Goal: Navigation & Orientation: Find specific page/section

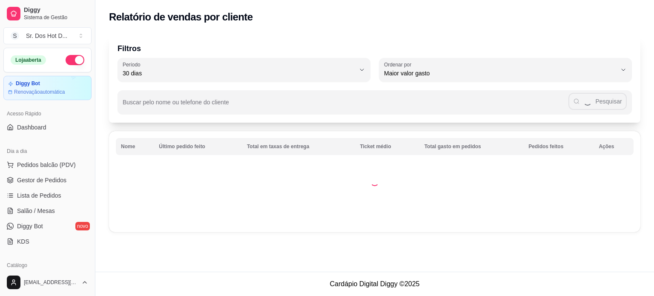
select select "30"
select select "HIGHEST_TOTAL_SPENT_WITH_ORDERS"
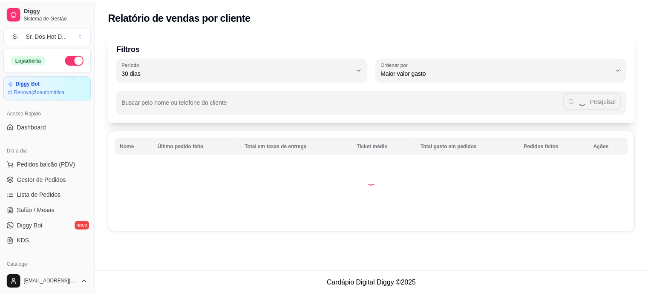
scroll to position [130, 0]
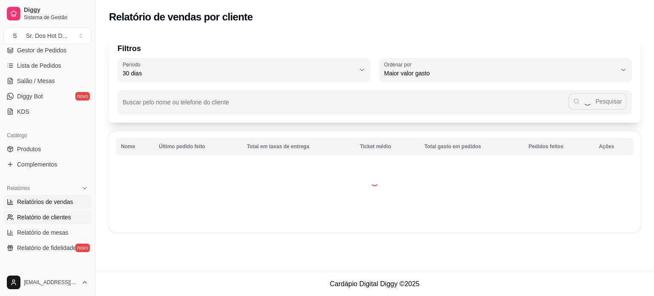
click at [46, 205] on span "Relatórios de vendas" at bounding box center [45, 202] width 56 height 9
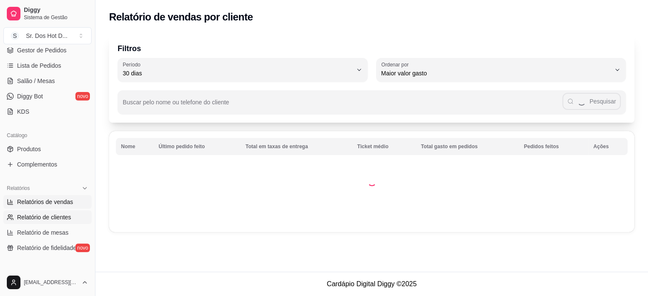
select select "ALL"
select select "0"
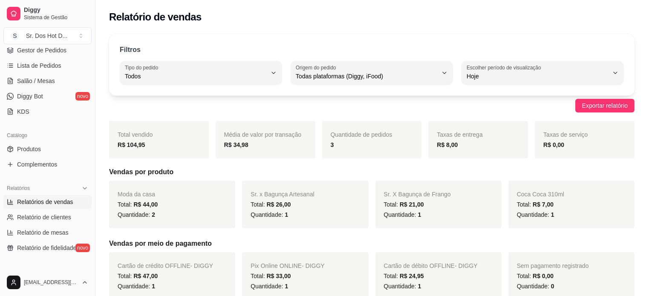
click at [506, 56] on div "Filtros ALL Tipo do pedido Todos Entrega Retirada Mesa Consumo local Tipo do pe…" at bounding box center [371, 64] width 525 height 61
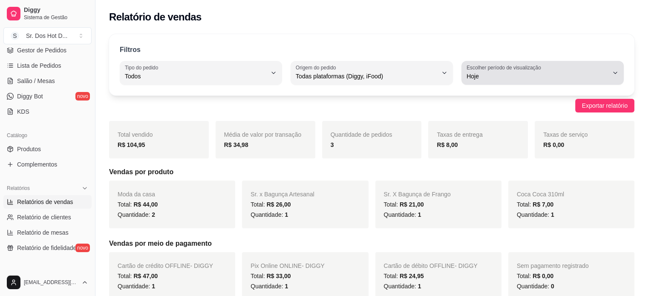
click at [493, 75] on span "Hoje" at bounding box center [538, 76] width 142 height 9
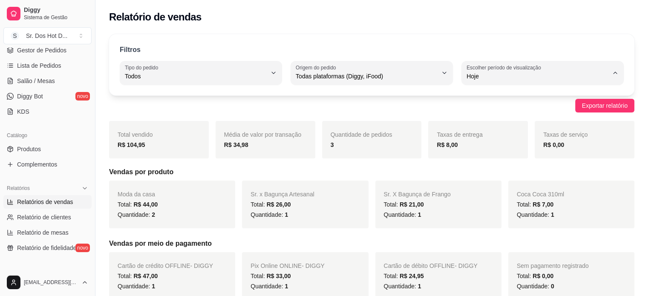
click at [481, 117] on li "Ontem" at bounding box center [542, 110] width 149 height 13
type input "1"
select select "1"
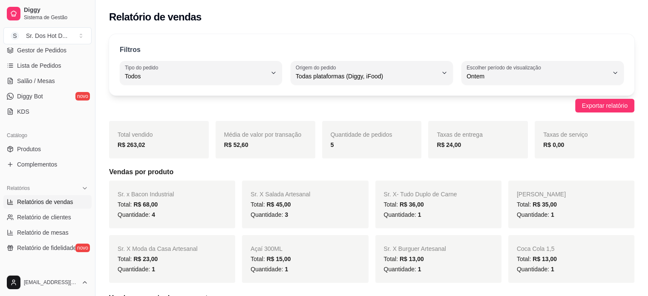
click at [487, 85] on div "Filtros ALL Tipo do pedido Todos Entrega Retirada Mesa Consumo local Tipo do pe…" at bounding box center [371, 64] width 525 height 61
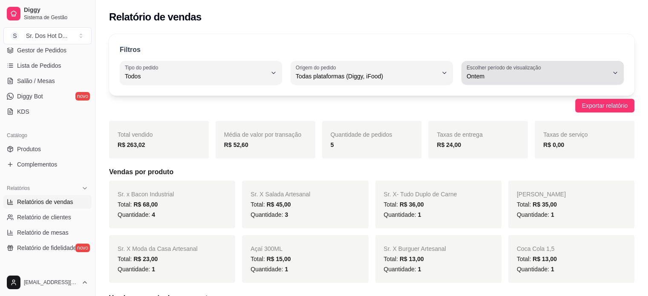
click at [487, 78] on span "Ontem" at bounding box center [538, 76] width 142 height 9
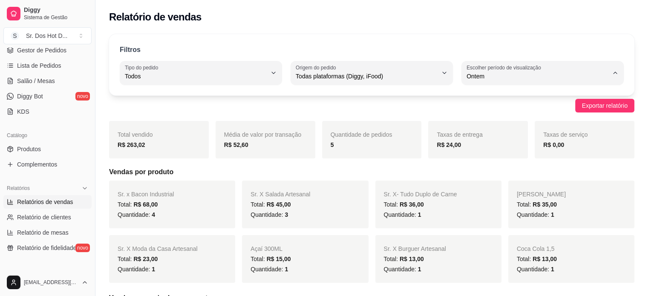
click at [489, 150] on span "30 dias" at bounding box center [538, 152] width 135 height 8
type input "30"
select select "30"
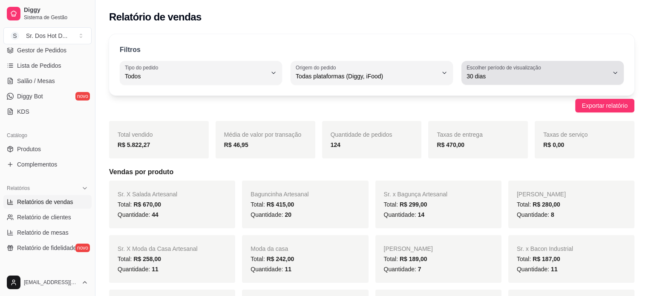
click at [509, 74] on span "30 dias" at bounding box center [538, 76] width 142 height 9
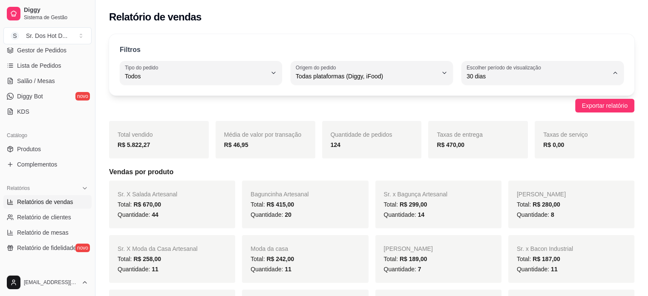
click at [479, 97] on span "Hoje" at bounding box center [538, 96] width 135 height 8
type input "0"
select select "0"
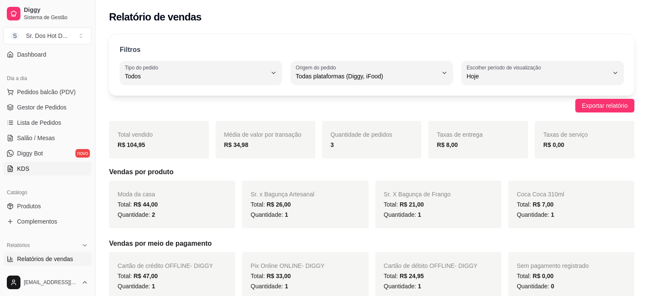
scroll to position [2, 0]
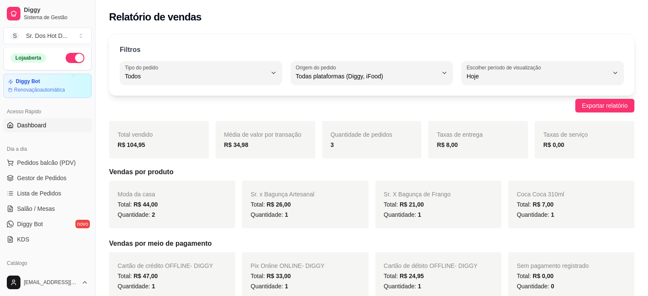
click at [41, 127] on span "Dashboard" at bounding box center [31, 125] width 29 height 9
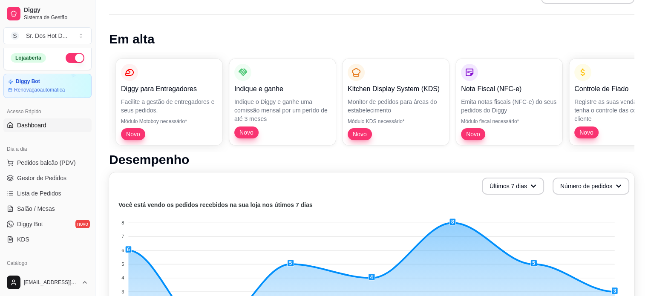
scroll to position [85, 0]
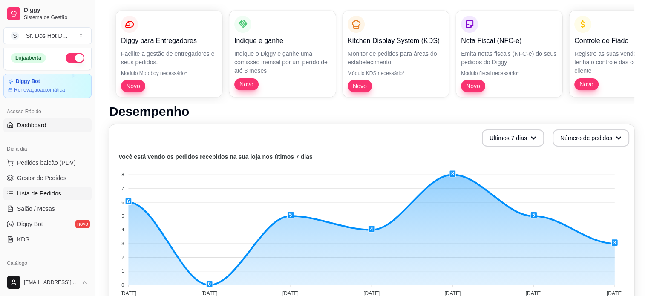
click at [44, 192] on span "Lista de Pedidos" at bounding box center [39, 193] width 44 height 9
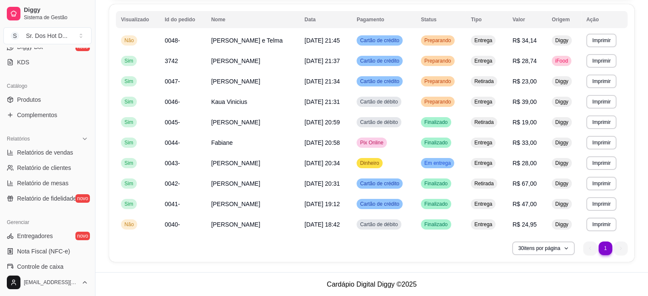
scroll to position [256, 0]
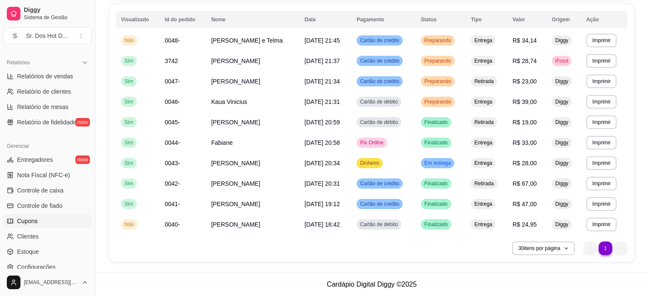
click at [26, 222] on span "Cupons" at bounding box center [27, 221] width 20 height 9
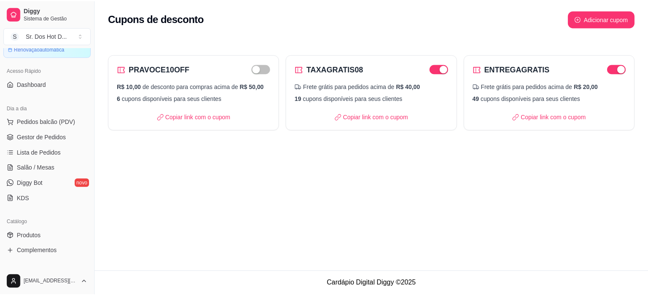
scroll to position [43, 0]
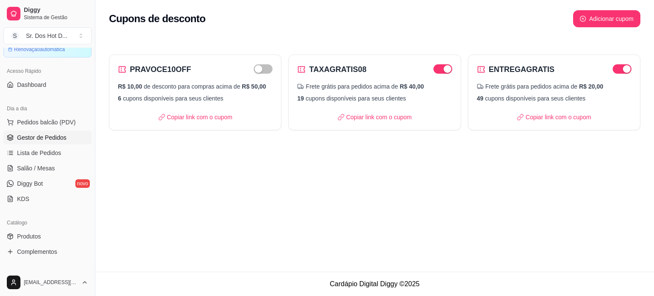
click at [52, 135] on span "Gestor de Pedidos" at bounding box center [41, 137] width 49 height 9
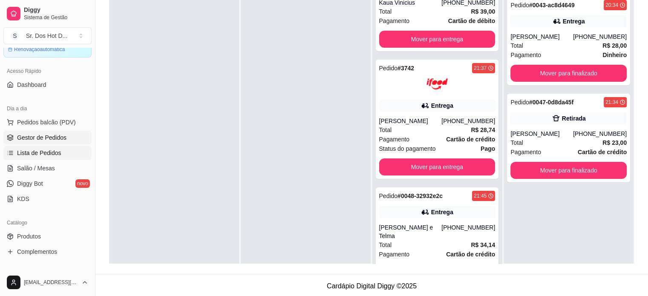
click at [54, 149] on span "Lista de Pedidos" at bounding box center [39, 153] width 44 height 9
